Goal: Transaction & Acquisition: Purchase product/service

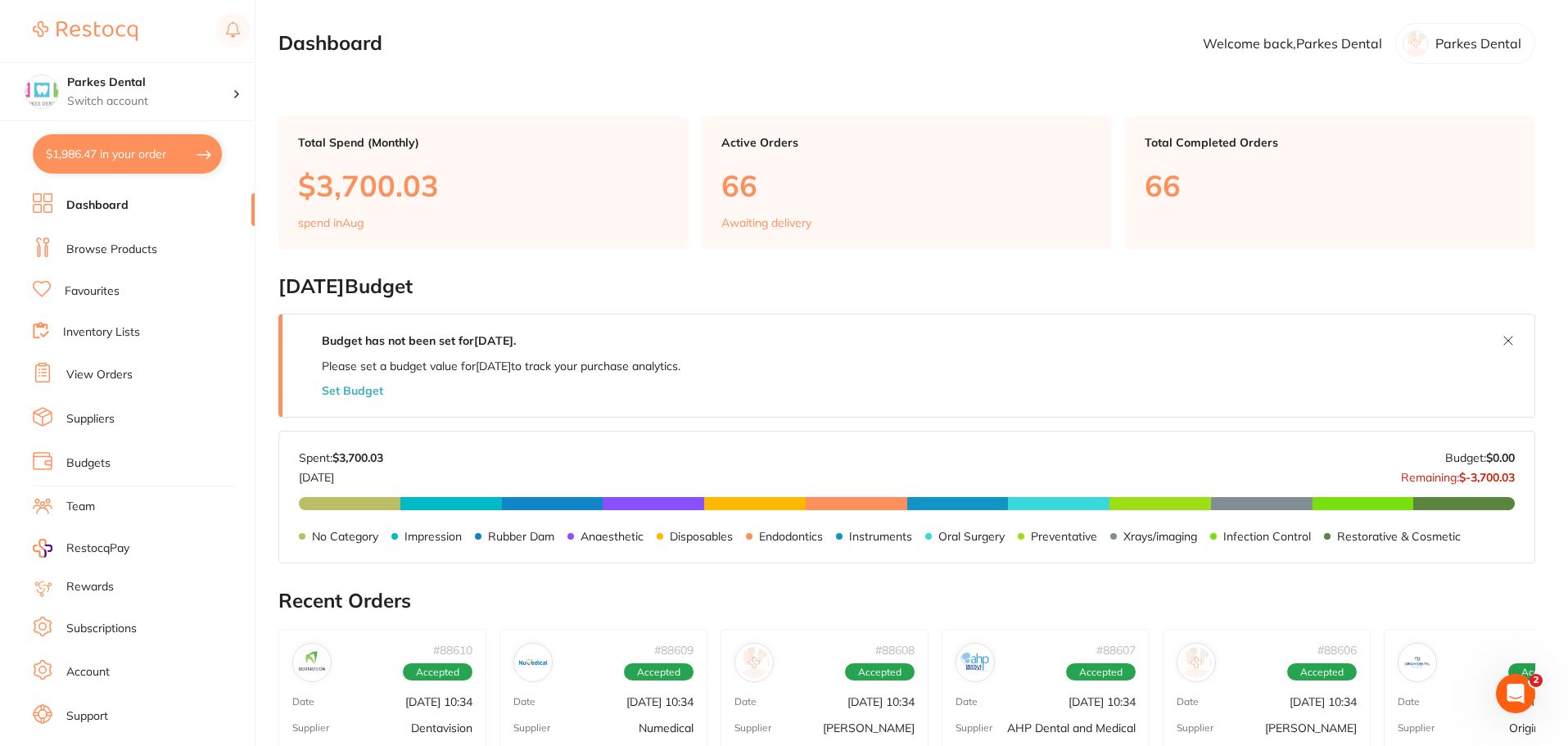
click at [94, 247] on link "Browse Products" at bounding box center [112, 249] width 91 height 16
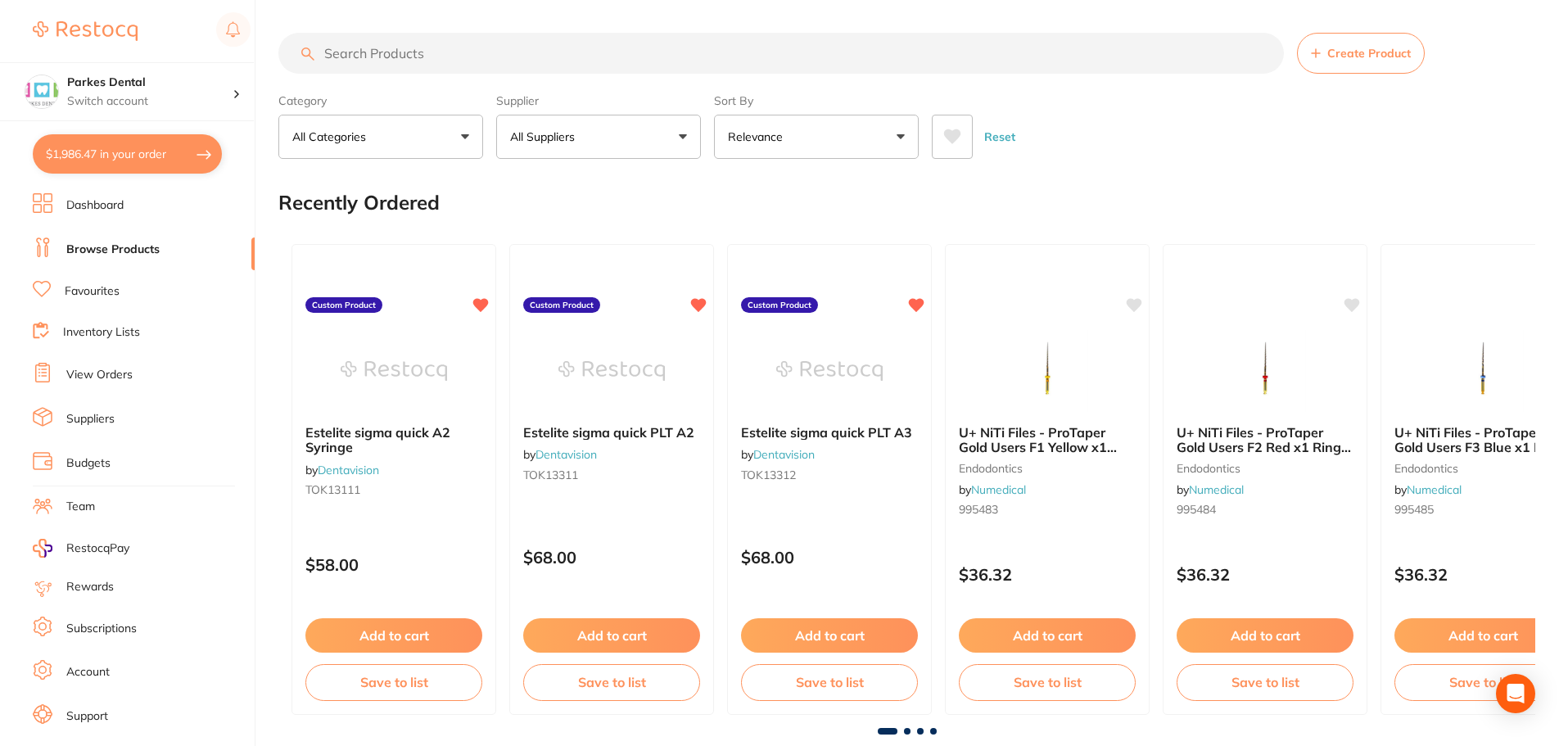
click at [384, 52] on input "search" at bounding box center [781, 53] width 1005 height 41
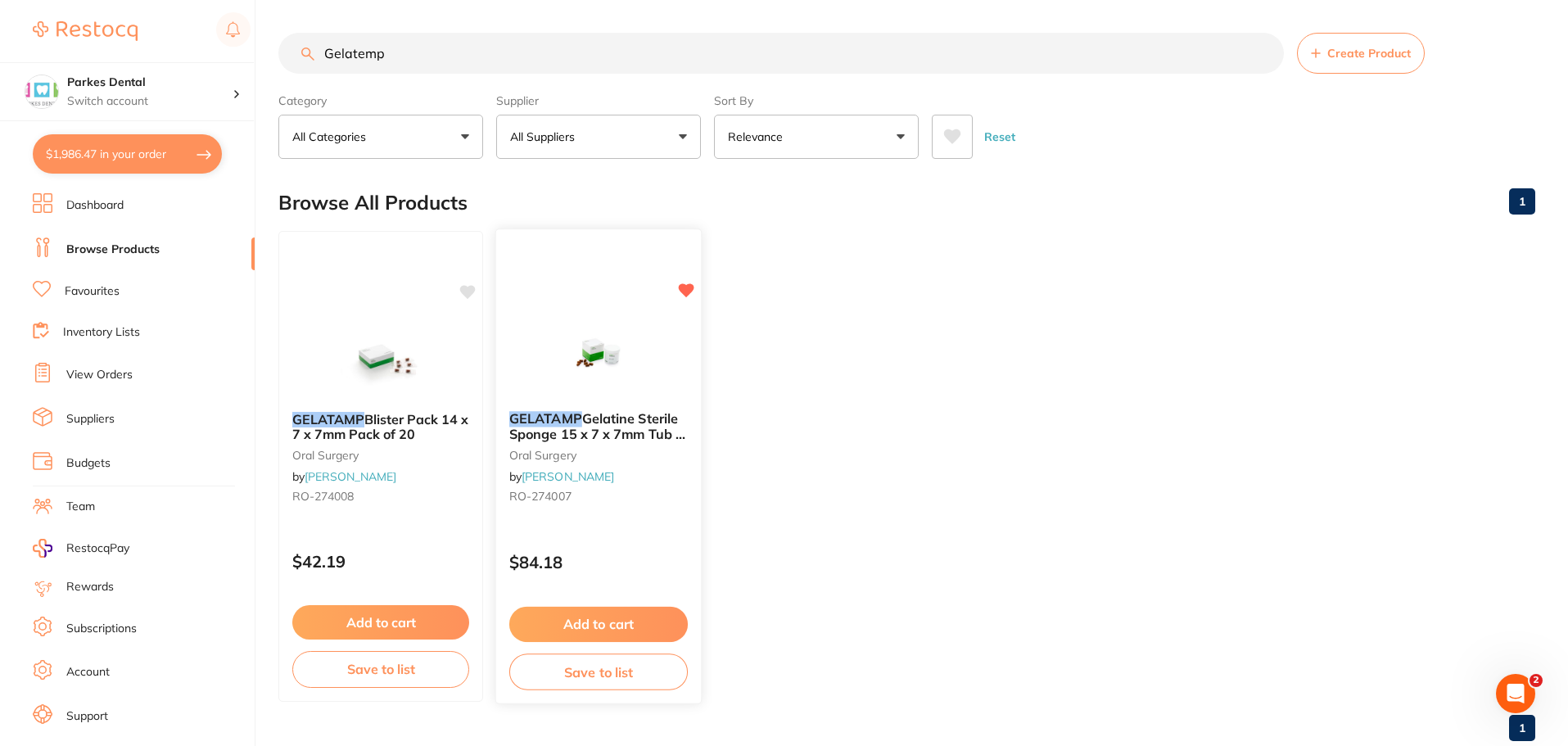
type input "Gelatemp"
click at [549, 613] on button "Add to cart" at bounding box center [598, 624] width 178 height 36
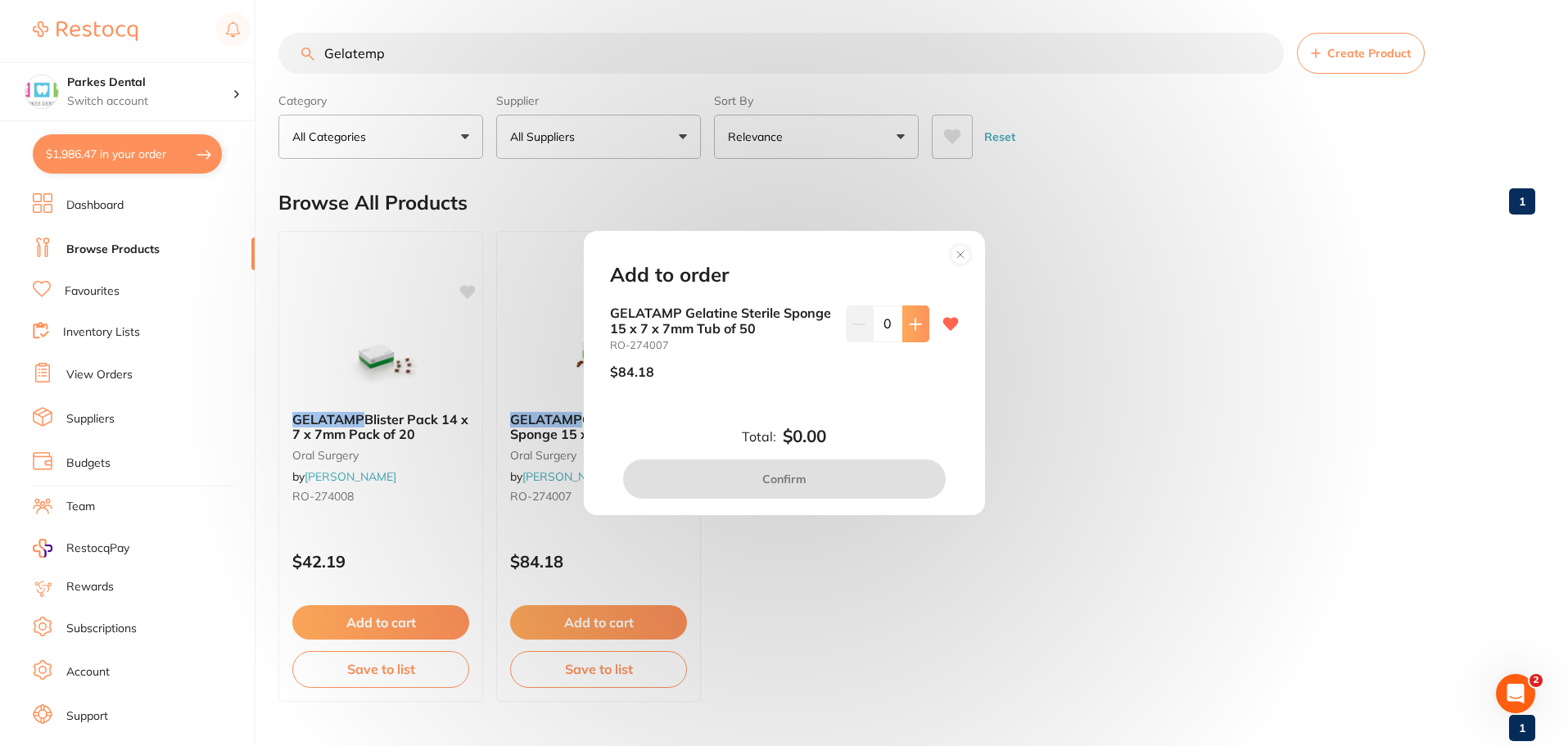
click at [913, 328] on icon at bounding box center [915, 324] width 13 height 13
type input "1"
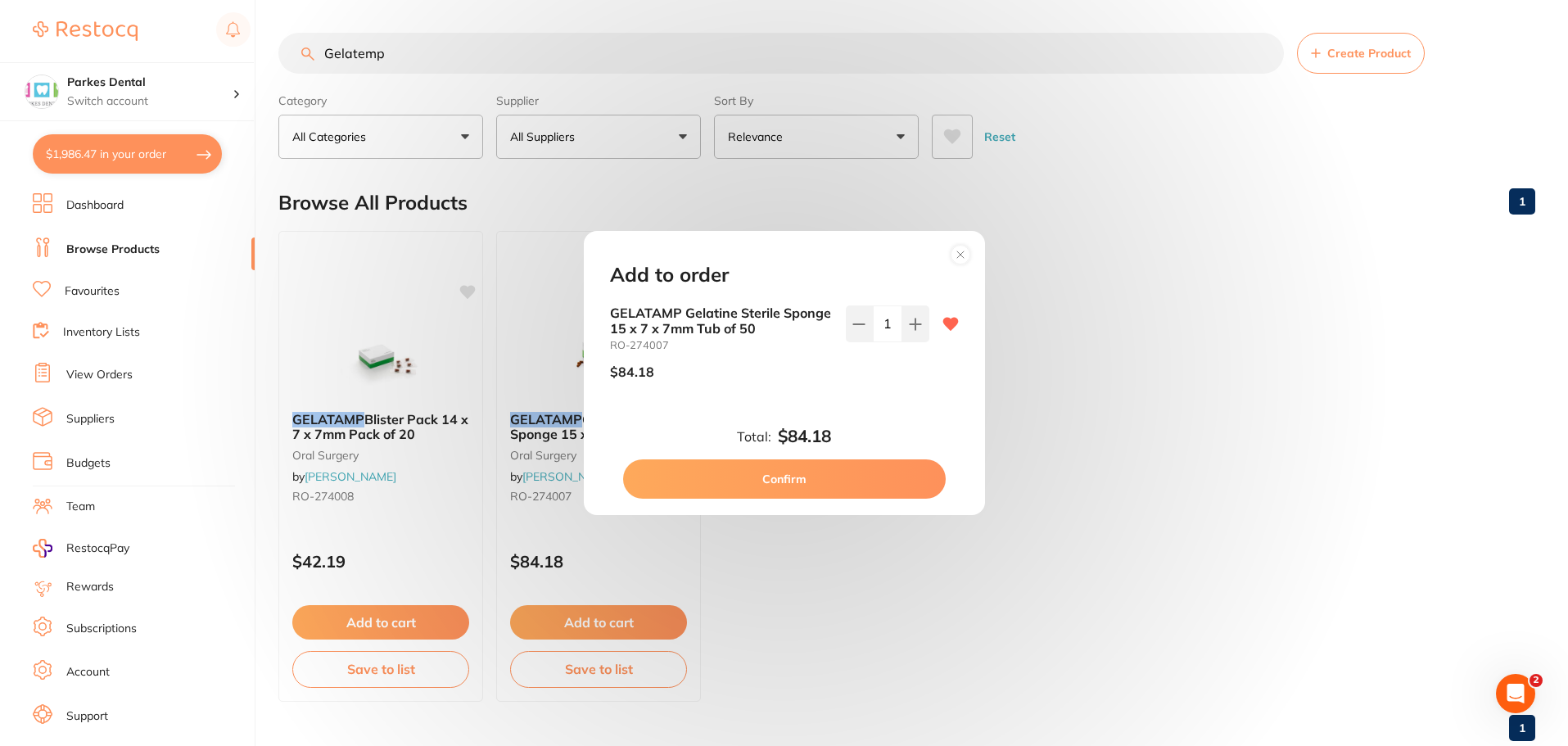
click at [800, 474] on button "Confirm" at bounding box center [784, 478] width 322 height 39
